Goal: Task Accomplishment & Management: Manage account settings

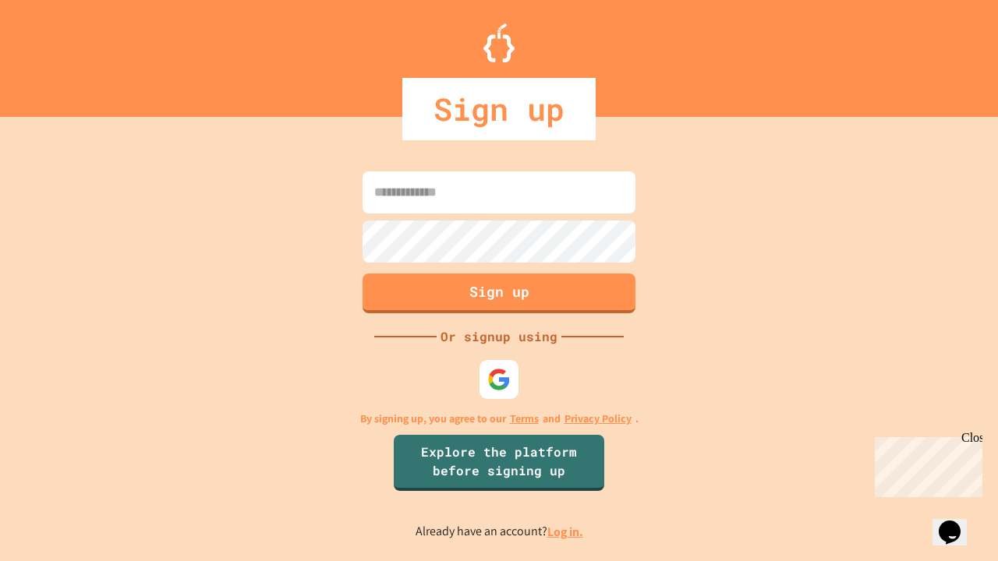
click at [566, 532] on link "Log in." at bounding box center [565, 532] width 36 height 16
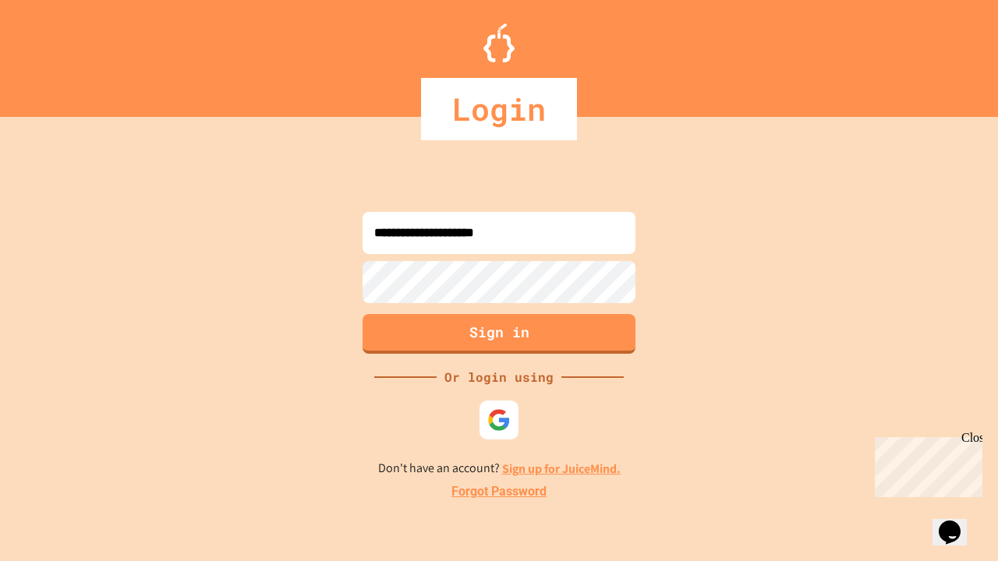
type input "**********"
